Goal: Navigation & Orientation: Find specific page/section

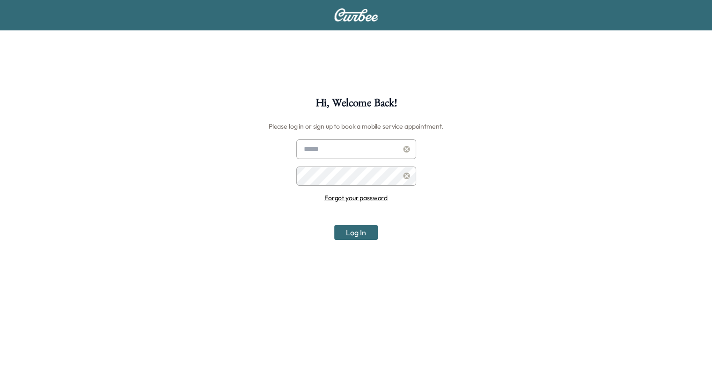
type input "**********"
click at [356, 234] on button "Log In" at bounding box center [356, 232] width 44 height 15
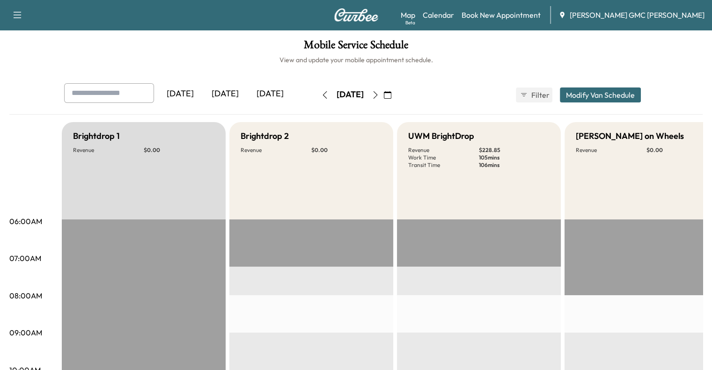
click at [203, 95] on div "[DATE]" at bounding box center [225, 94] width 45 height 22
click at [379, 96] on icon "button" at bounding box center [375, 94] width 7 height 7
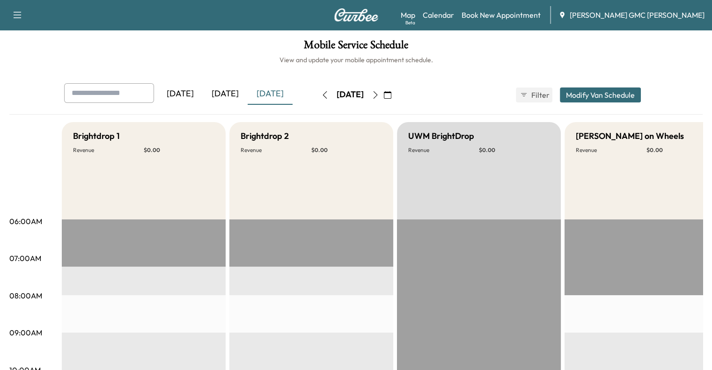
click at [383, 99] on button "button" at bounding box center [375, 95] width 16 height 15
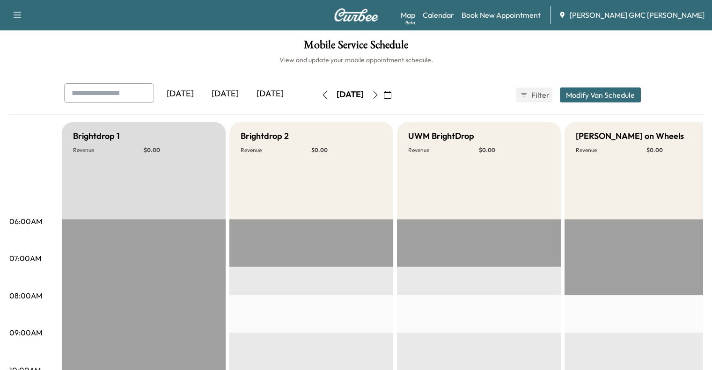
click at [203, 91] on div "[DATE]" at bounding box center [225, 94] width 45 height 22
